Goal: Task Accomplishment & Management: Complete application form

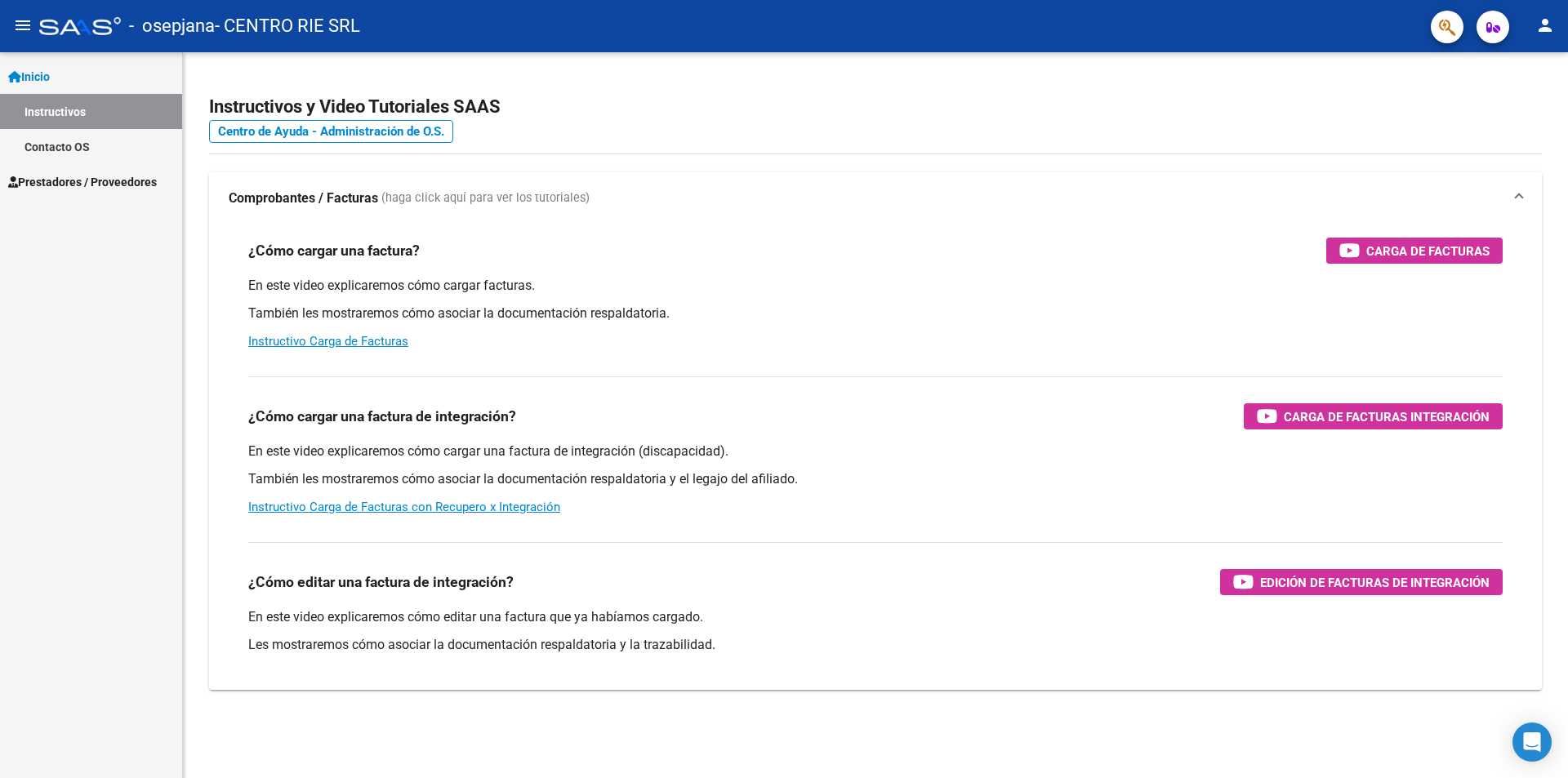
click at [71, 178] on span "Prestadores / Proveedores" at bounding box center [82, 181] width 149 height 18
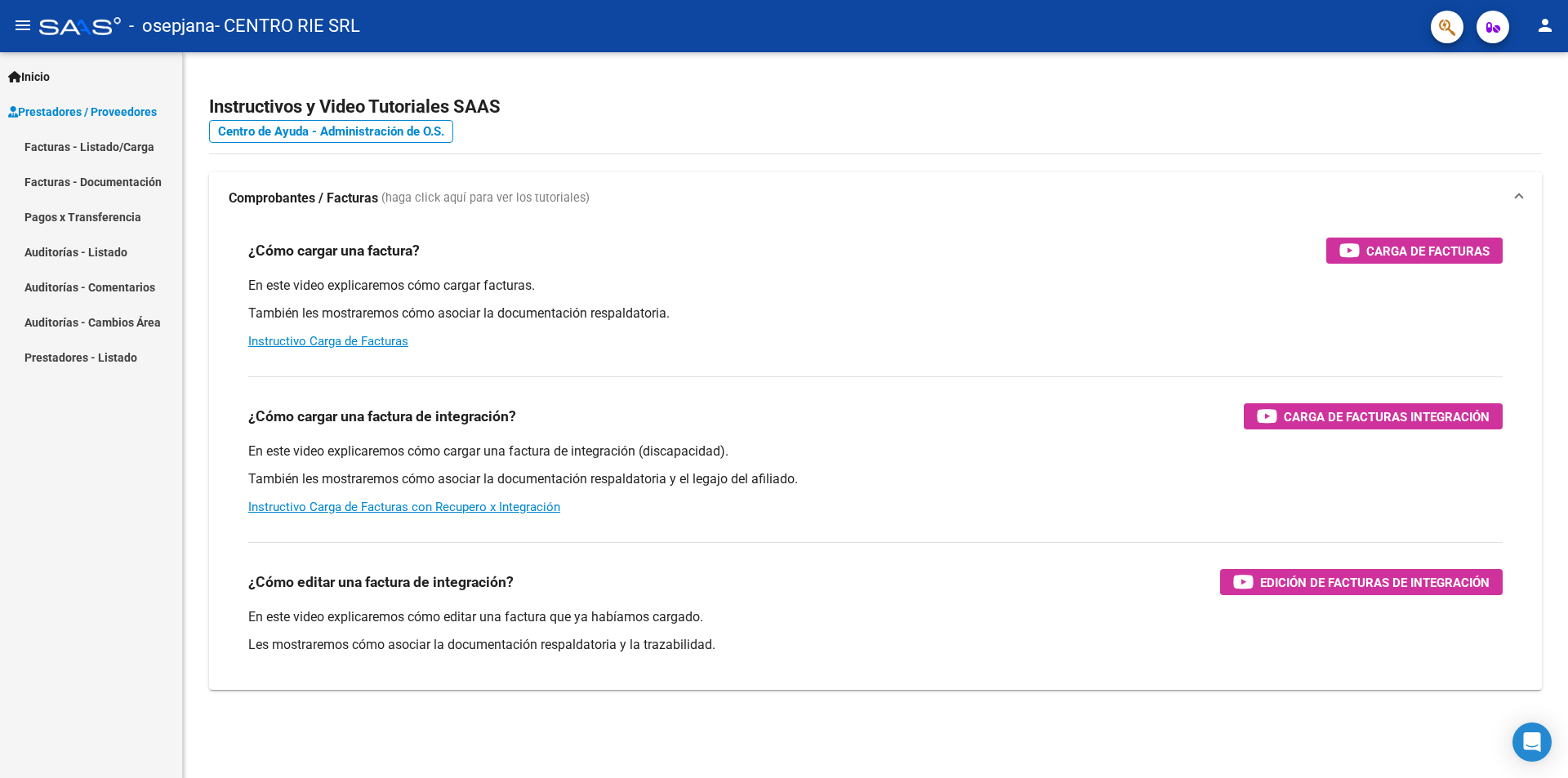
click at [76, 150] on link "Facturas - Listado/Carga" at bounding box center [91, 147] width 182 height 35
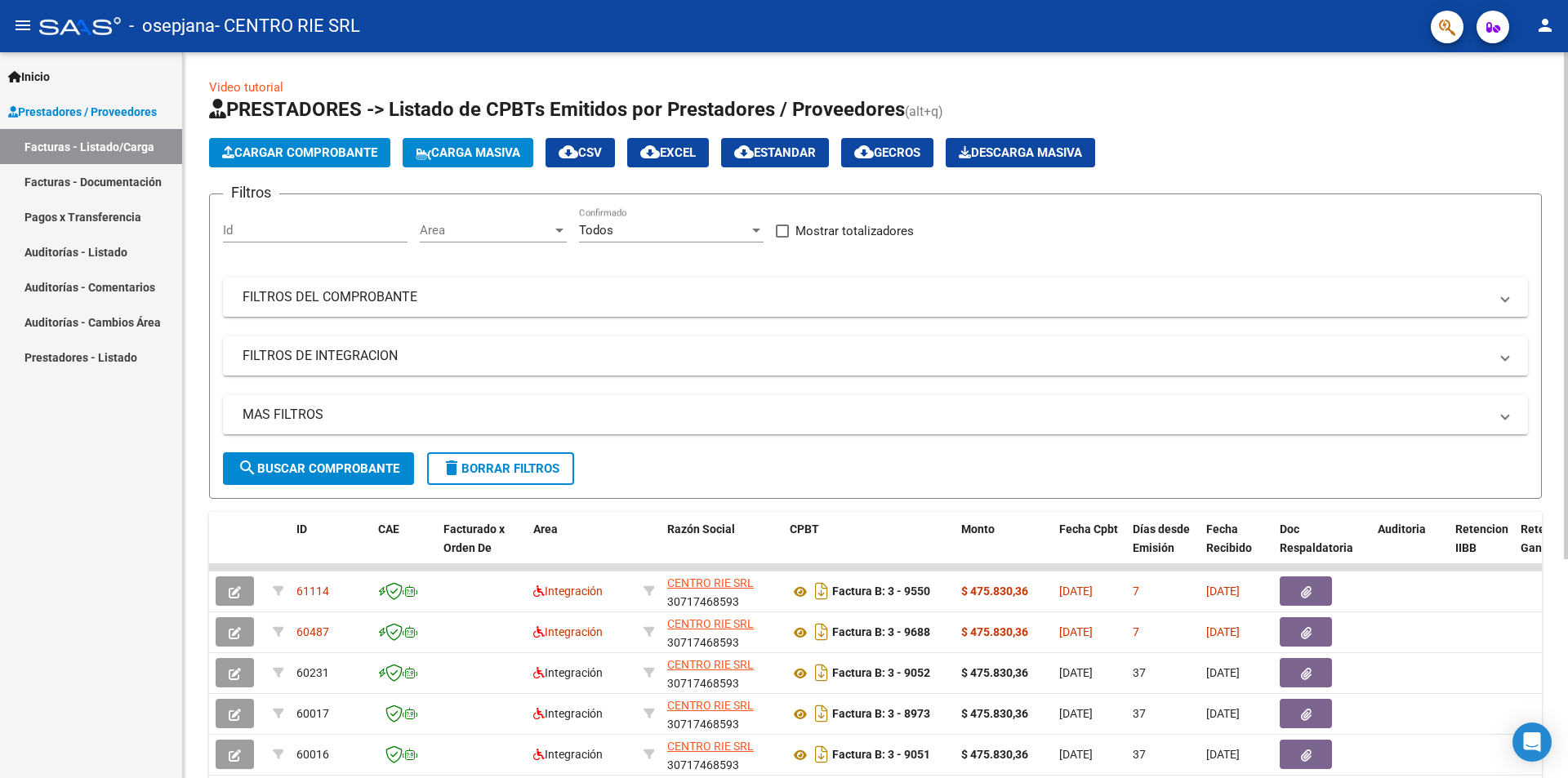
click at [327, 151] on span "Cargar Comprobante" at bounding box center [299, 152] width 155 height 14
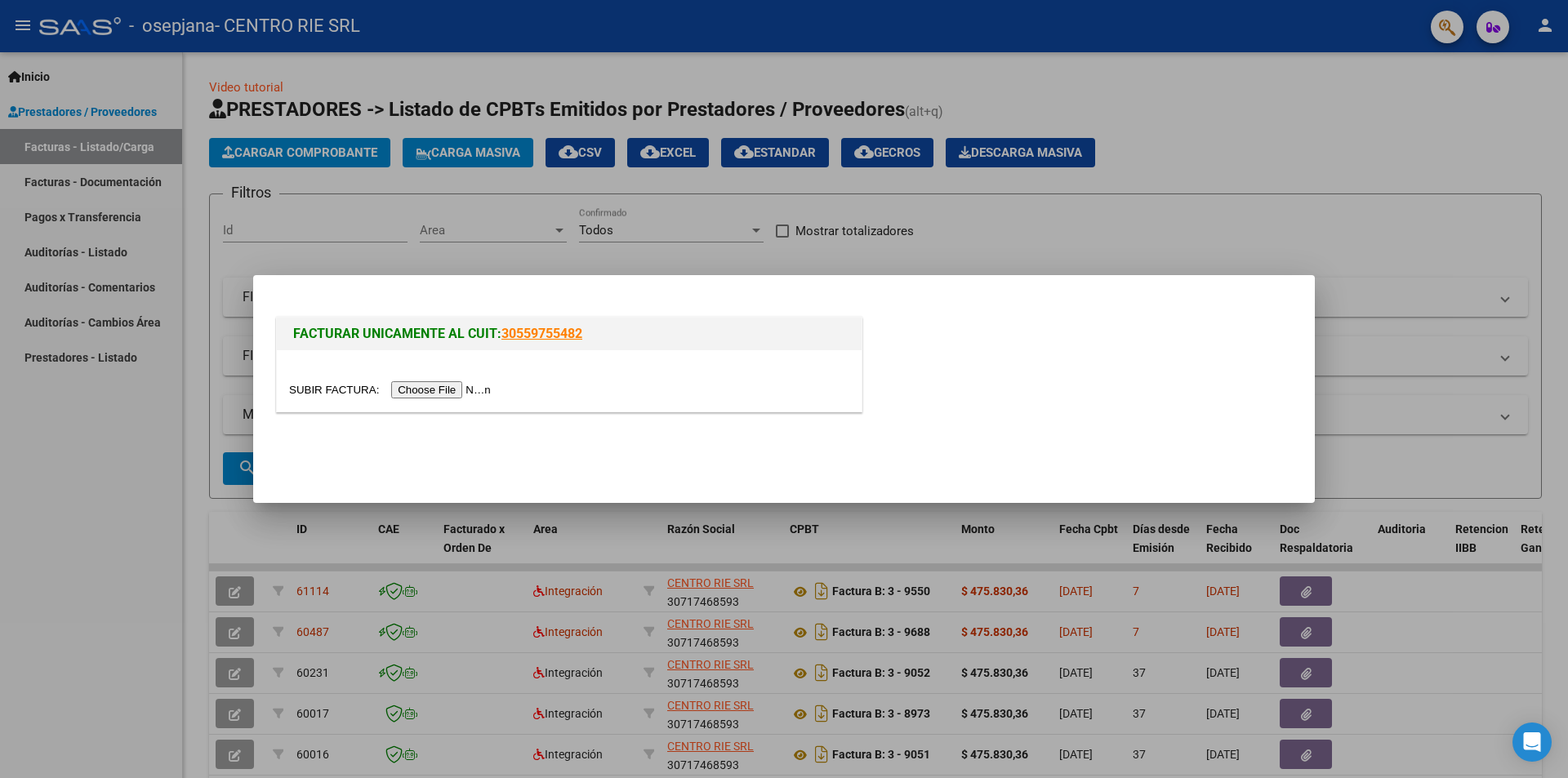
drag, startPoint x: 927, startPoint y: 349, endPoint x: 902, endPoint y: 355, distance: 25.7
click at [927, 349] on div "FACTURAR UNICAMENTE AL CUIT: 30559755482" at bounding box center [784, 367] width 1023 height 108
click at [470, 392] on input "file" at bounding box center [392, 390] width 207 height 17
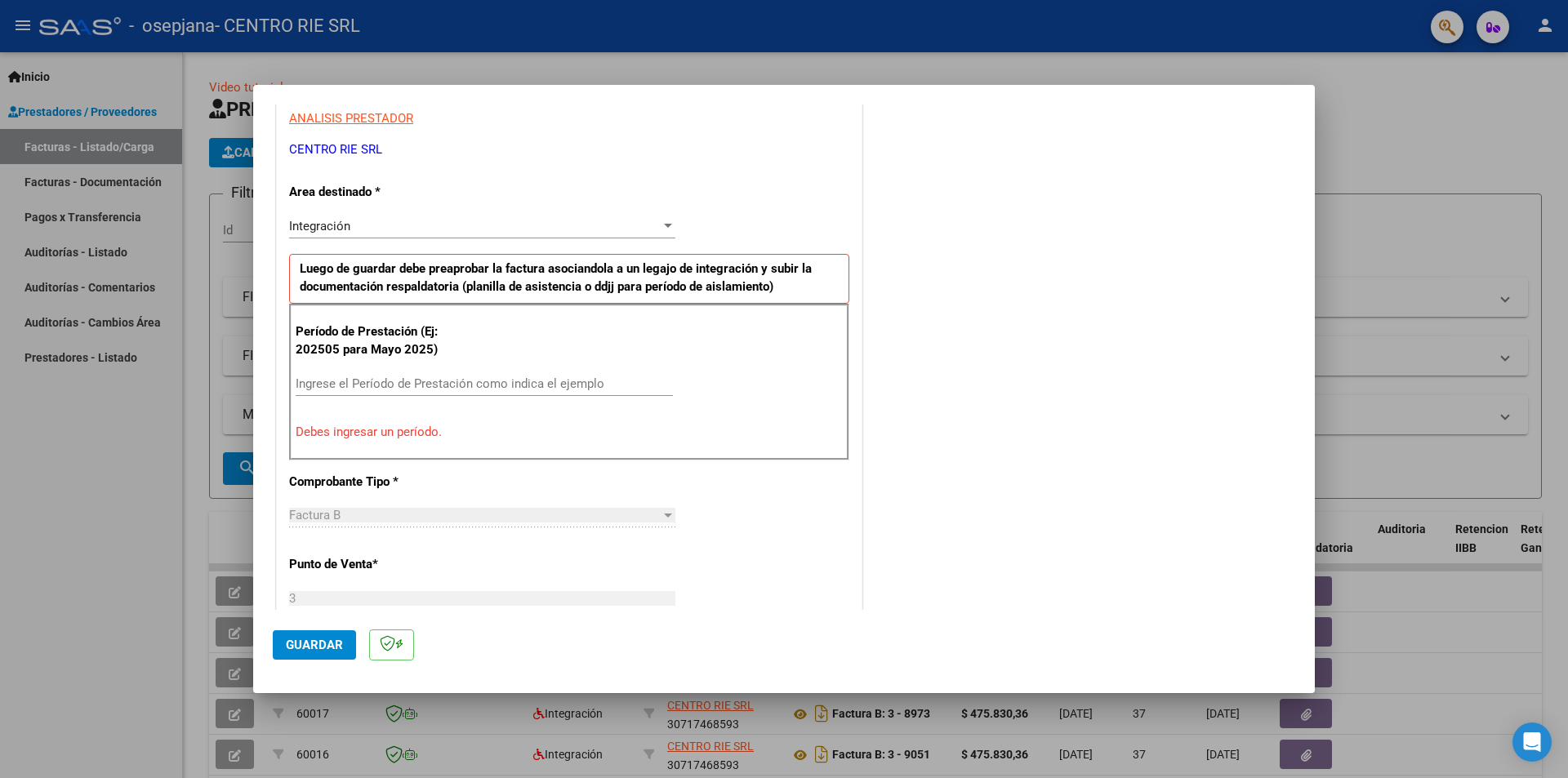
scroll to position [239, 0]
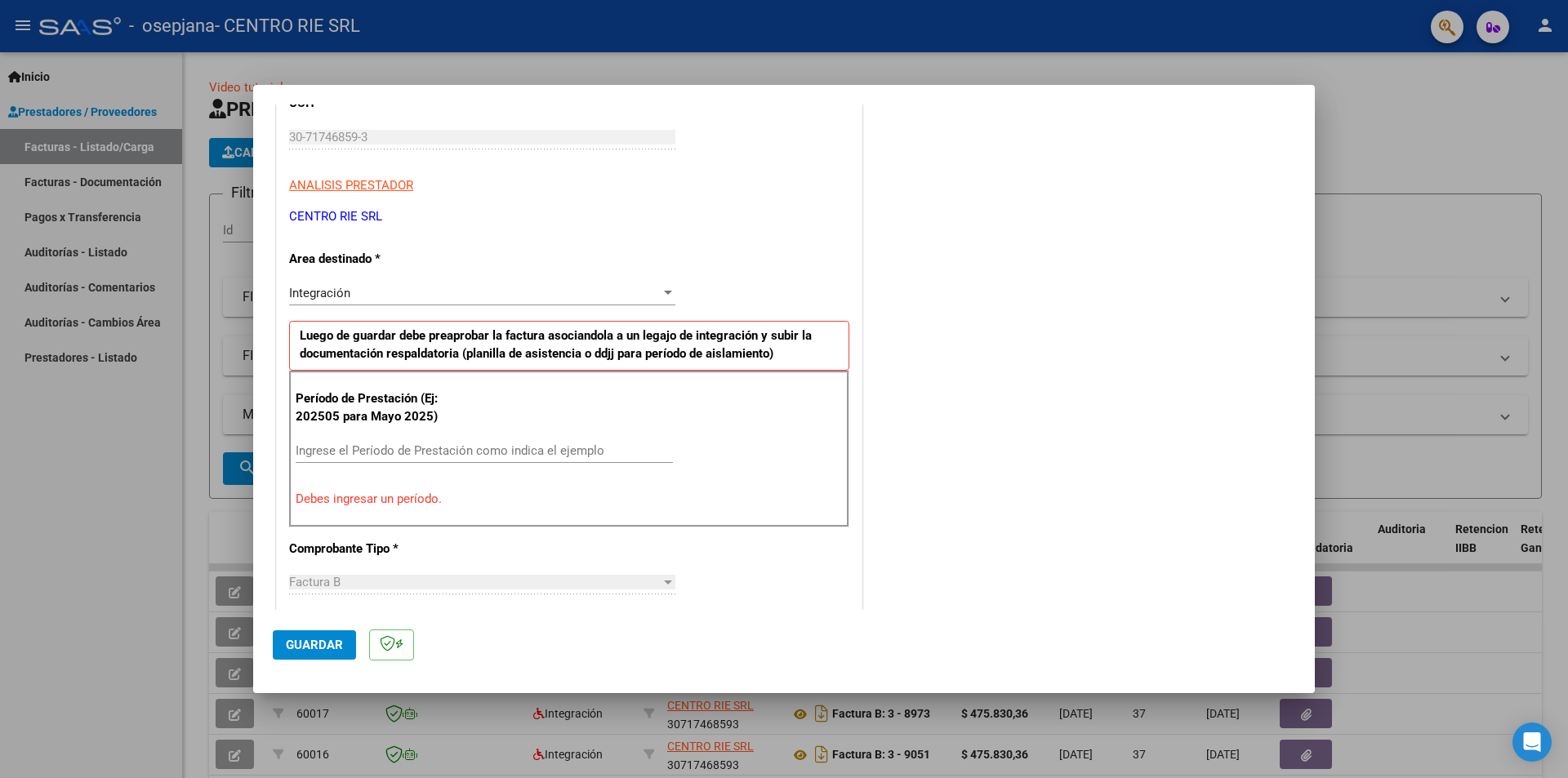
click at [358, 457] on div "Ingrese el Período de Prestación como indica el ejemplo" at bounding box center [484, 450] width 377 height 24
click at [357, 452] on input "Ingrese el Período de Prestación como indica el ejemplo" at bounding box center [484, 450] width 377 height 14
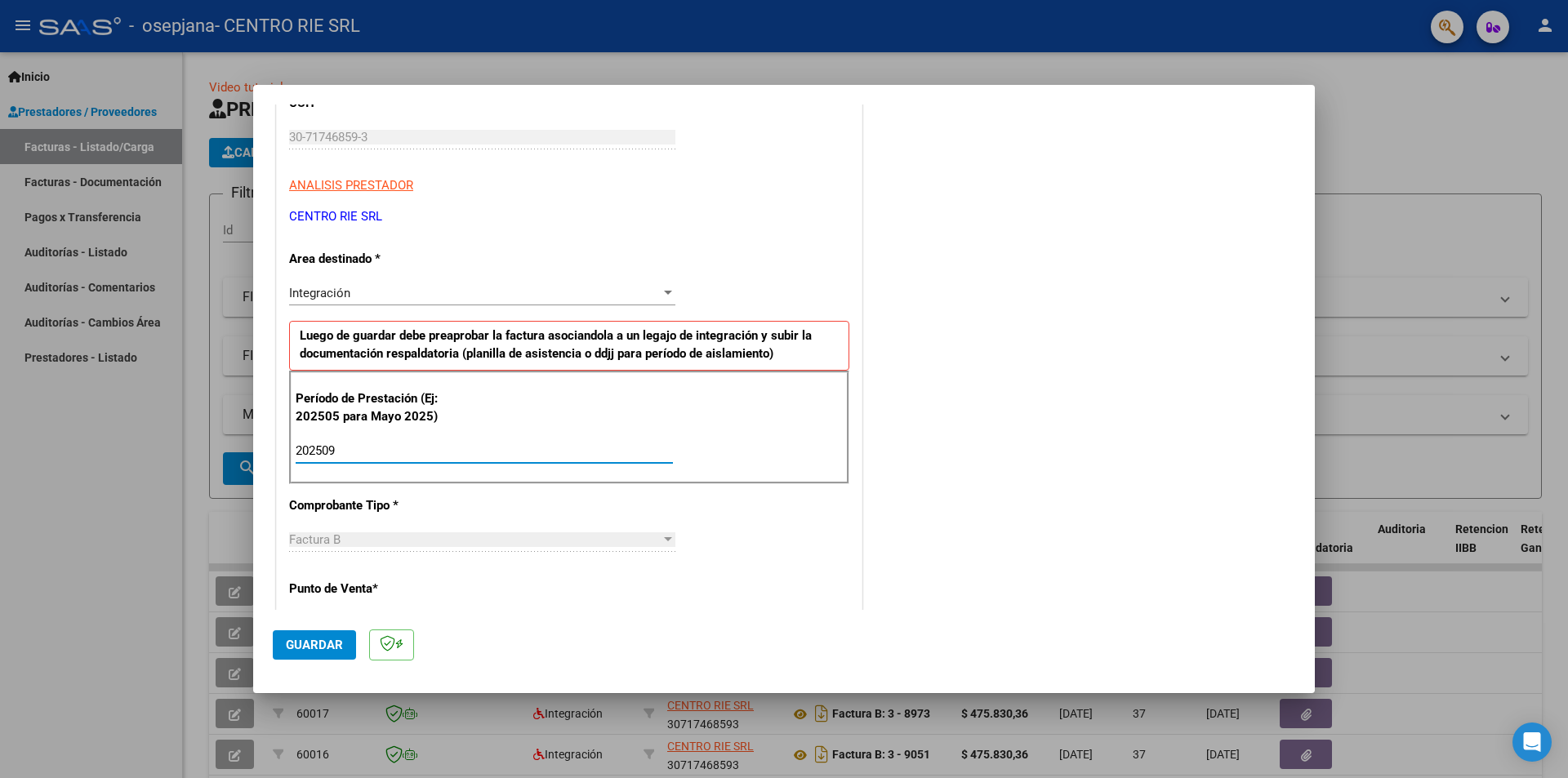
type input "202509"
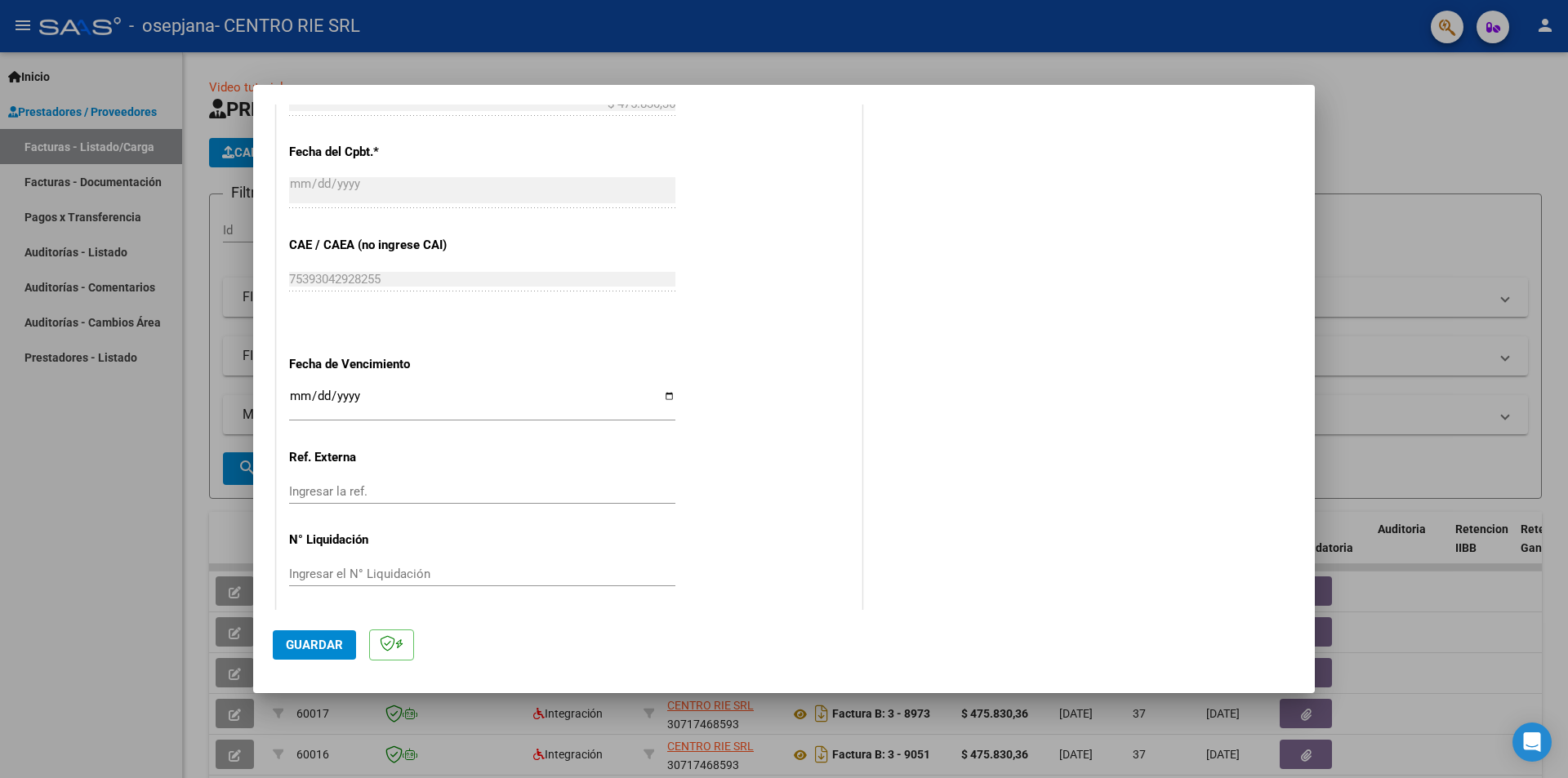
scroll to position [932, 0]
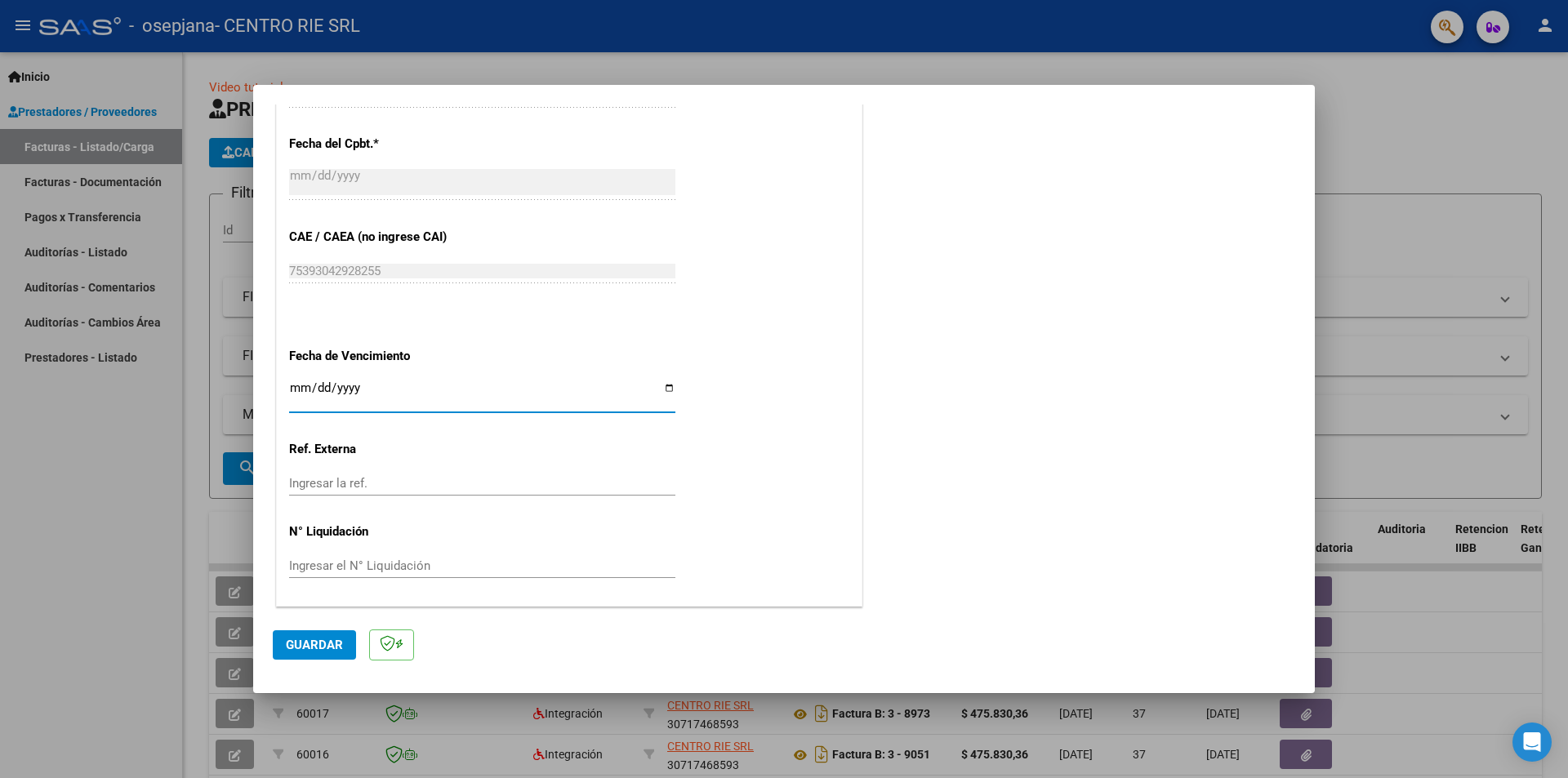
click at [668, 385] on input "Ingresar la fecha" at bounding box center [482, 394] width 387 height 26
type input "[DATE]"
click at [331, 640] on span "Guardar" at bounding box center [314, 644] width 57 height 14
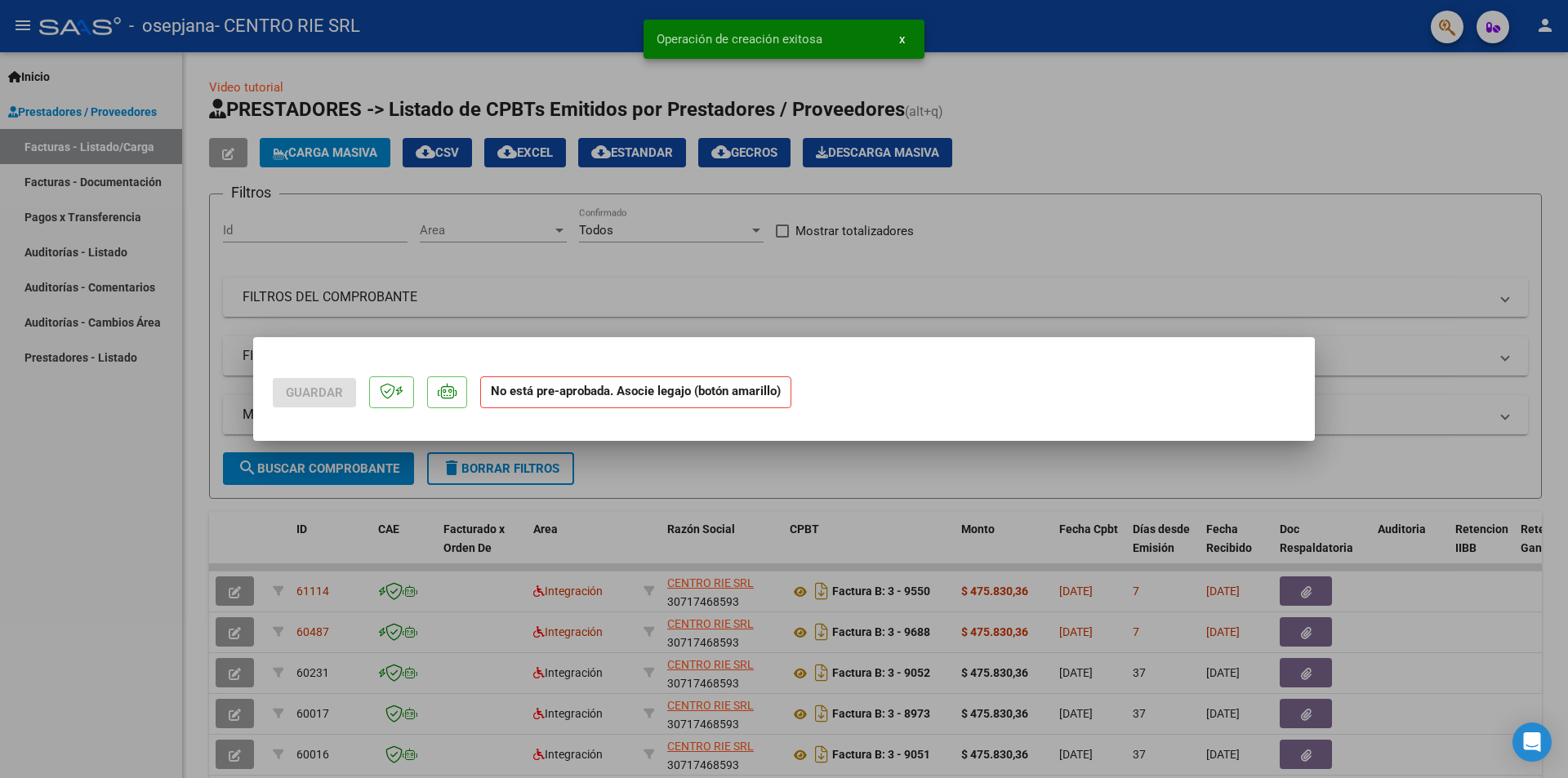
scroll to position [0, 0]
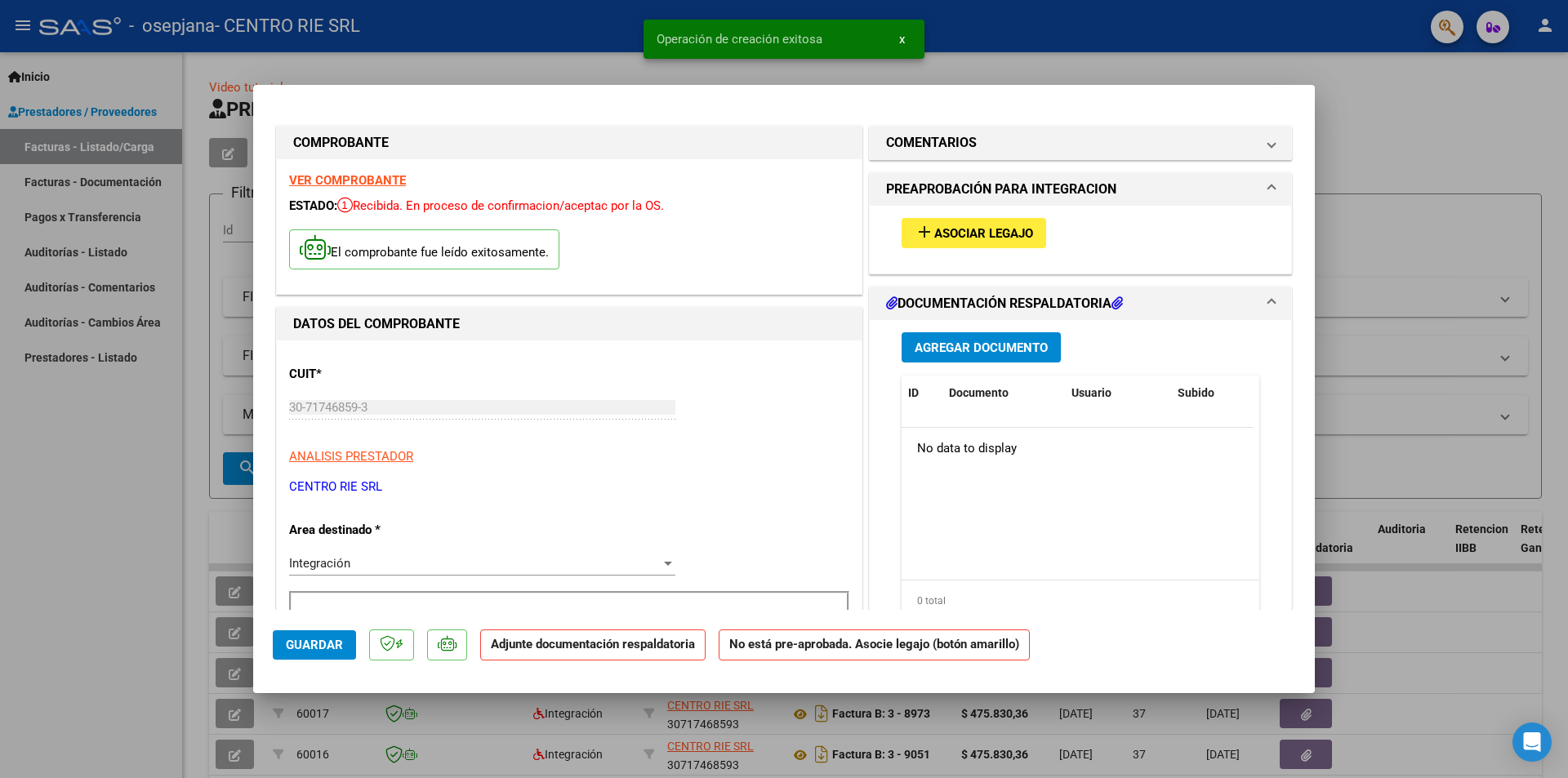
click at [945, 235] on span "Asociar Legajo" at bounding box center [984, 233] width 99 height 14
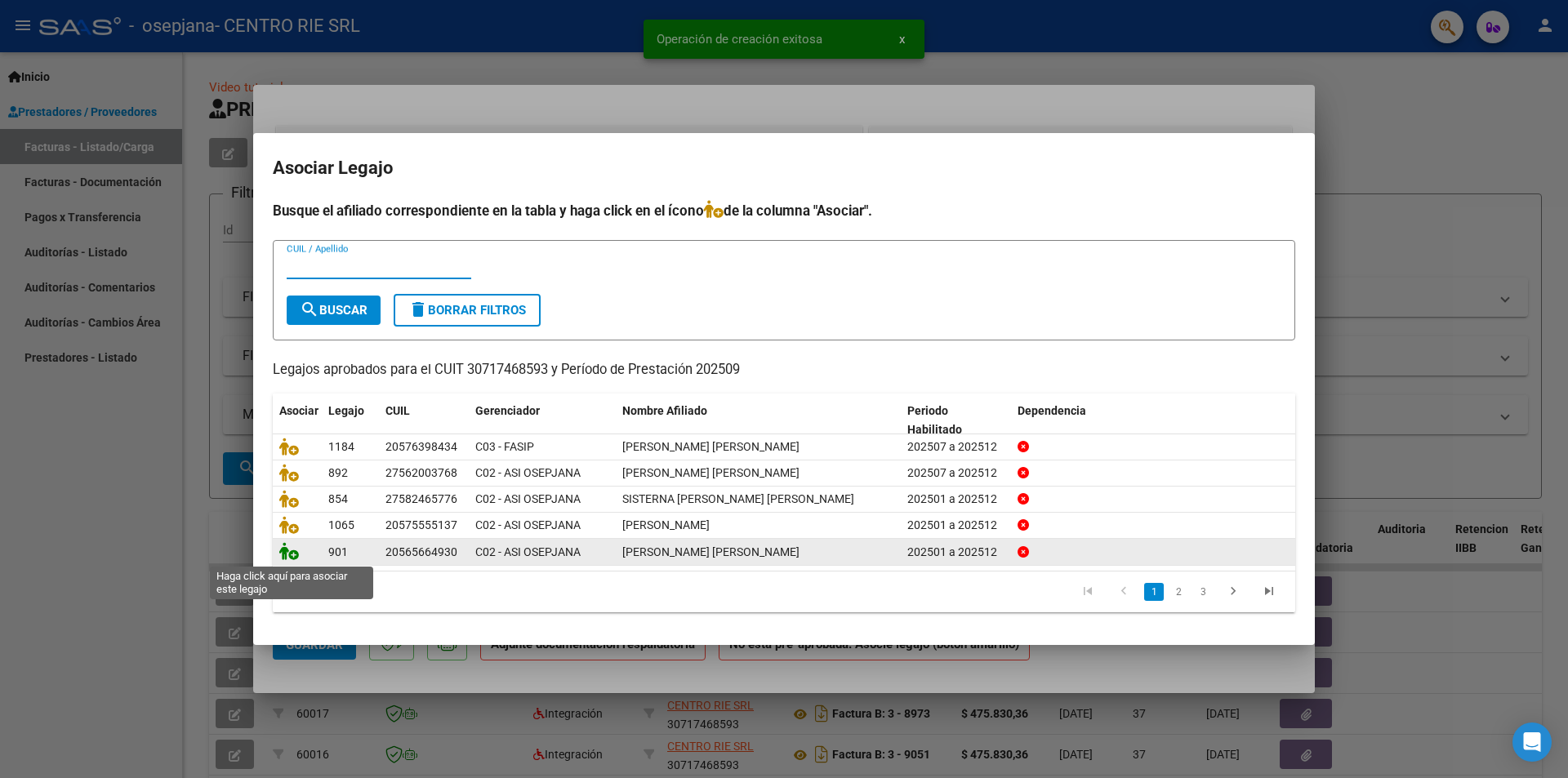
click at [287, 555] on icon at bounding box center [288, 550] width 19 height 18
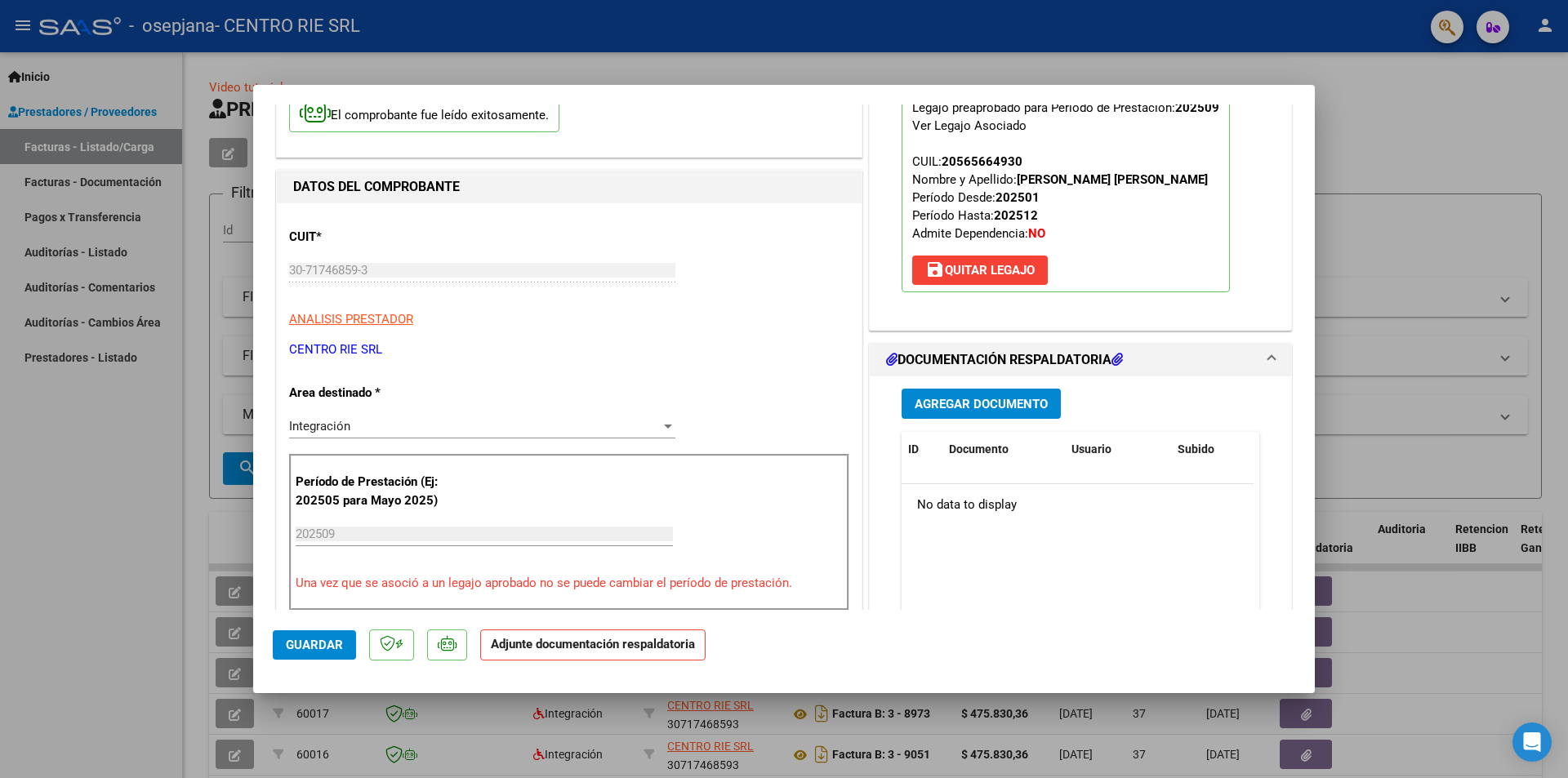
scroll to position [163, 0]
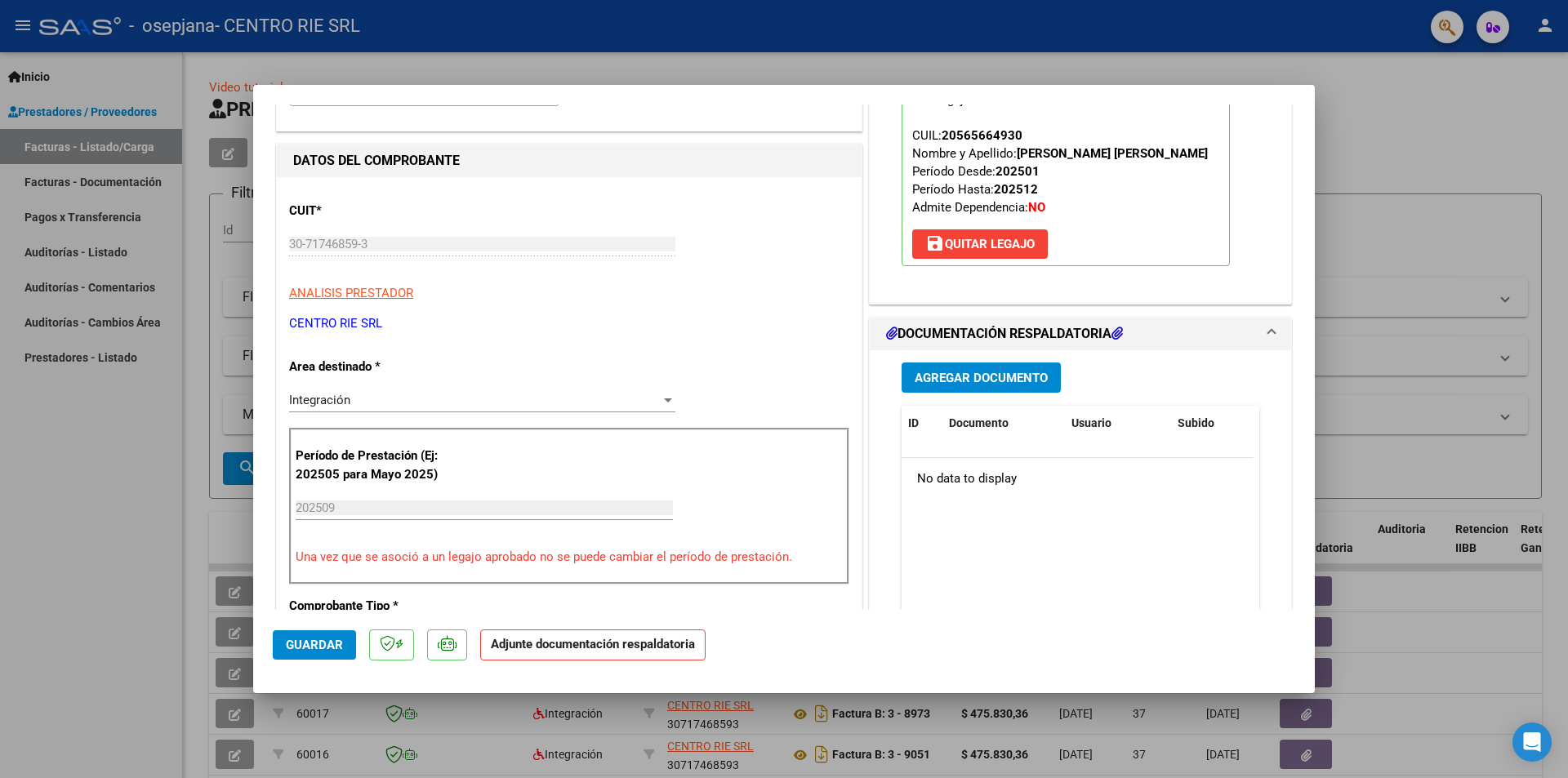
click at [934, 387] on button "Agregar Documento" at bounding box center [981, 378] width 160 height 30
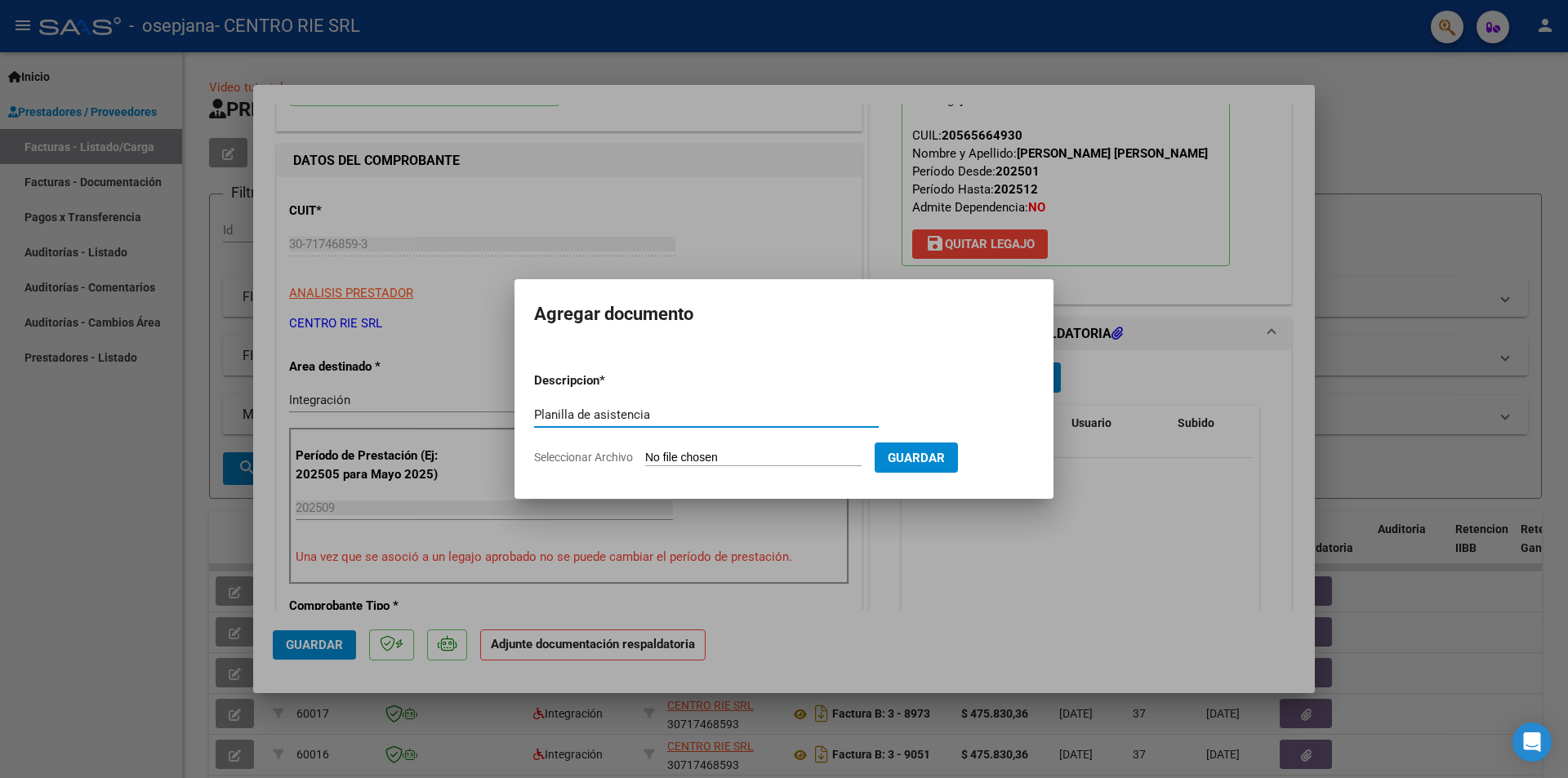
type input "Planilla de asistencia"
click at [582, 461] on span "Seleccionar Archivo" at bounding box center [584, 458] width 99 height 13
click at [645, 461] on input "Seleccionar Archivo" at bounding box center [754, 459] width 217 height 15
type input "C:\fakepath\863 - [PERSON_NAME] [PERSON_NAME].pdf"
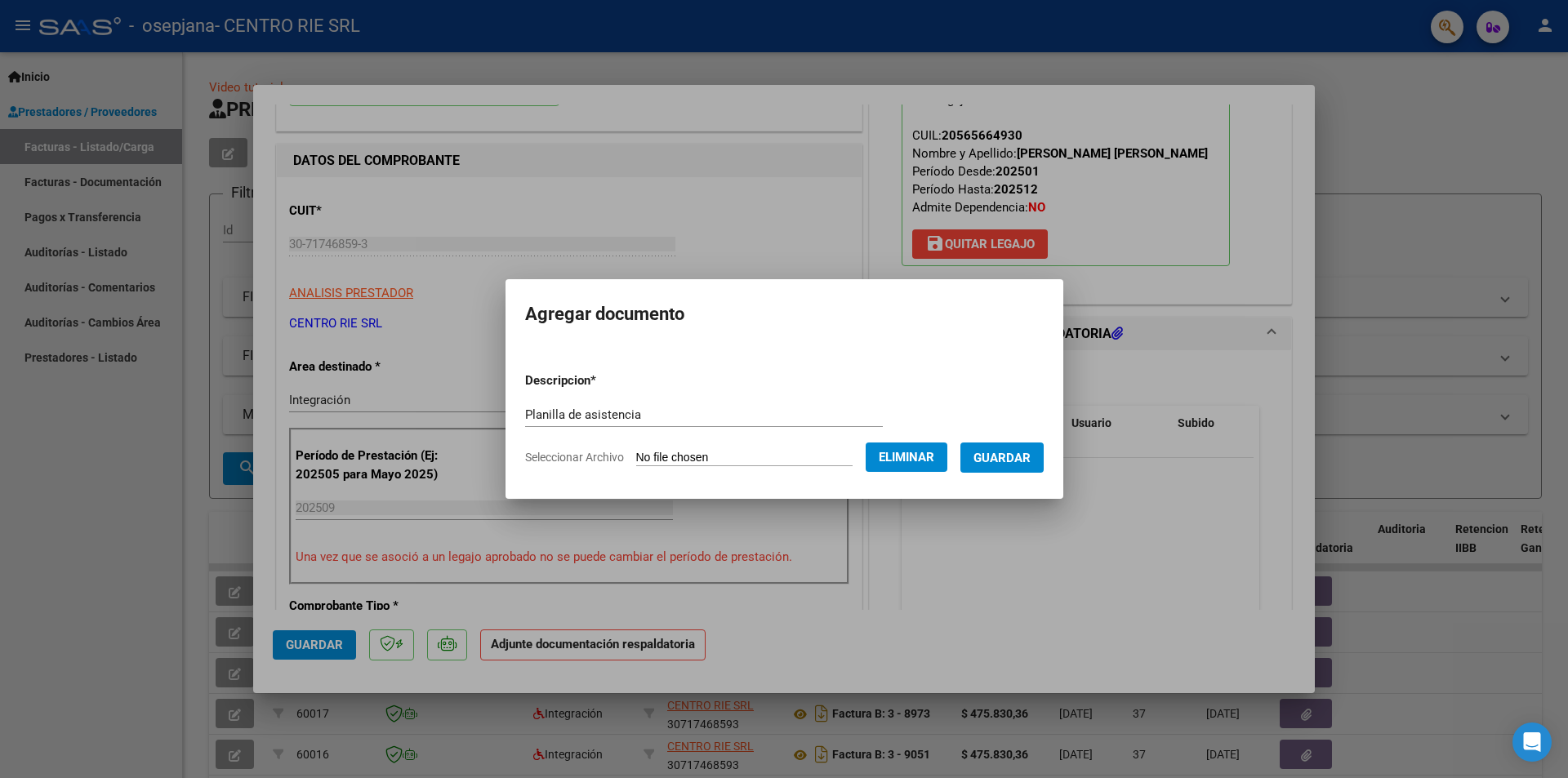
click at [1032, 465] on button "Guardar" at bounding box center [1002, 458] width 83 height 30
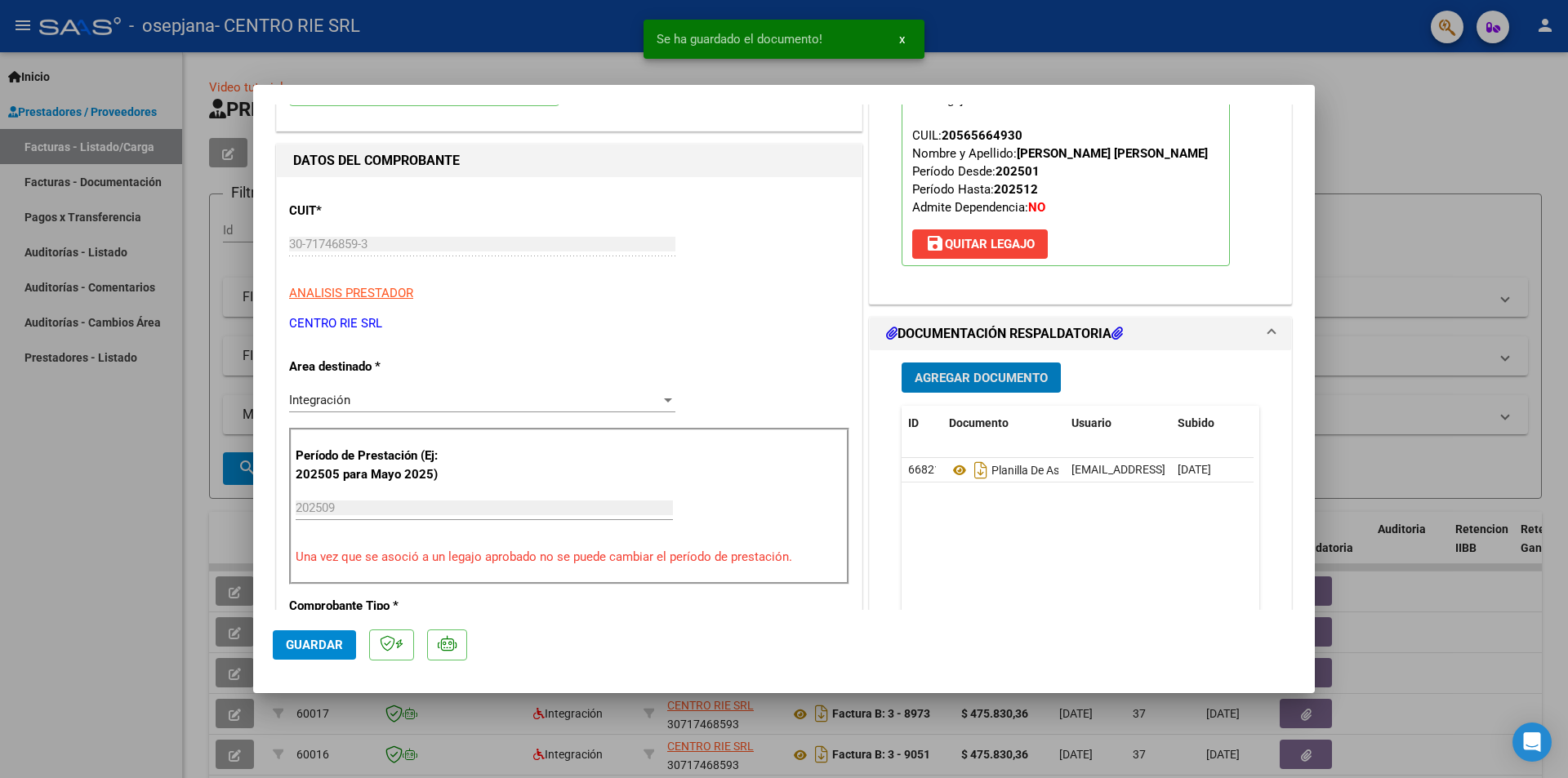
click at [328, 645] on span "Guardar" at bounding box center [314, 644] width 57 height 14
click at [171, 439] on div at bounding box center [784, 389] width 1568 height 778
type input "$ 0,00"
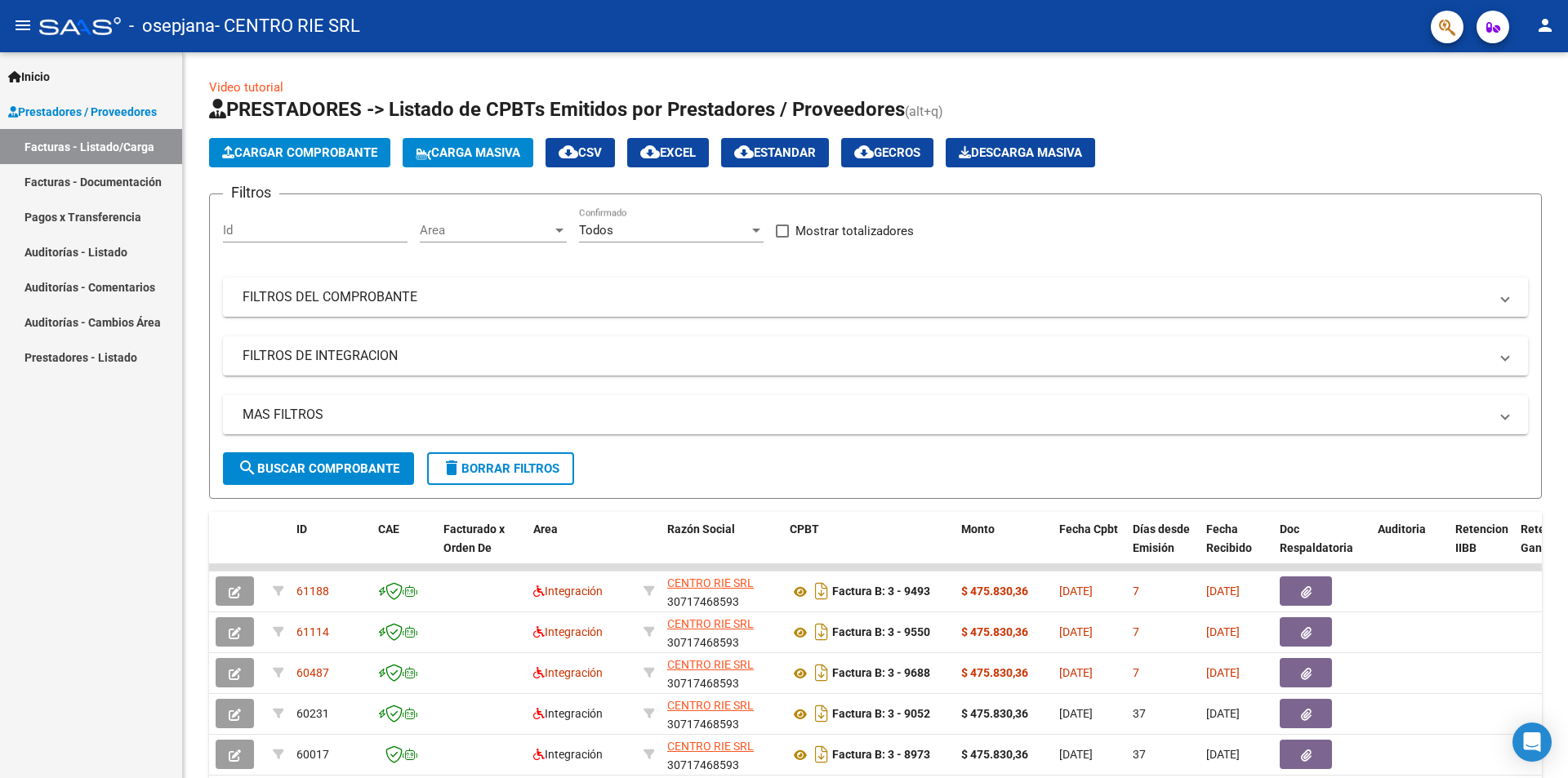
click at [1548, 21] on mat-icon "person" at bounding box center [1544, 24] width 19 height 19
click at [1493, 104] on button "exit_to_app Salir" at bounding box center [1512, 108] width 100 height 39
